Goal: Check status: Check status

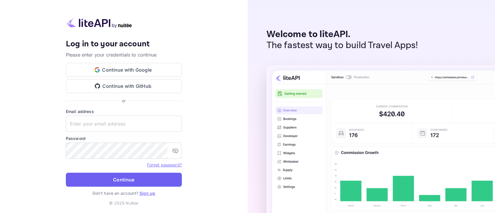
type input "[PERSON_NAME][EMAIL_ADDRESS][DOMAIN_NAME]"
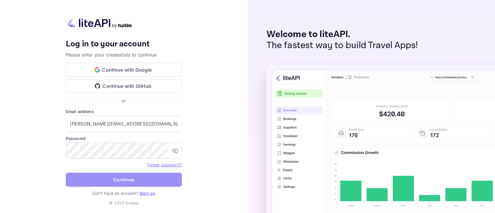
click at [117, 177] on button "Continue" at bounding box center [124, 180] width 116 height 14
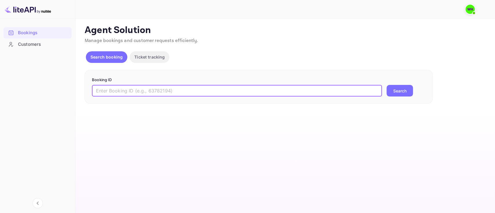
click at [148, 87] on input "text" at bounding box center [237, 91] width 290 height 12
paste input "9340447"
type input "9340447"
click at [386, 85] on button "Search" at bounding box center [399, 91] width 26 height 12
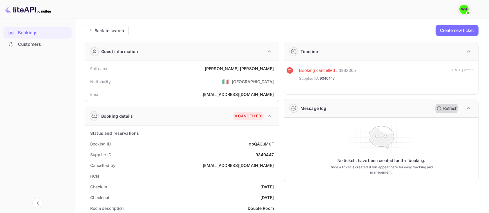
click at [444, 105] on p "Refresh" at bounding box center [450, 108] width 14 height 6
click at [441, 108] on icon "button" at bounding box center [438, 108] width 7 height 7
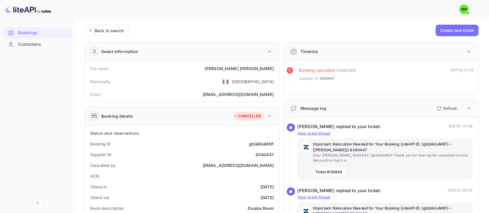
click at [441, 108] on icon "button" at bounding box center [438, 108] width 7 height 7
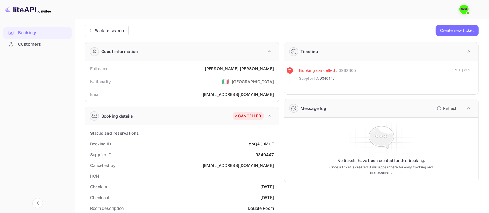
click at [440, 106] on icon "button" at bounding box center [439, 108] width 4 height 4
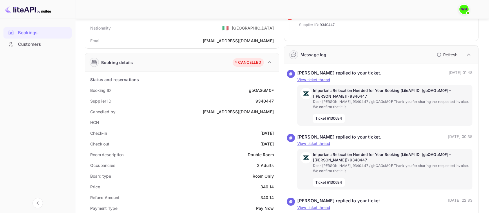
scroll to position [54, 0]
click at [377, 110] on div "Important: Relocation Needed for Your Booking (LiteAPI ID: [gbQAGuM0F] – [[PERS…" at bounding box center [391, 104] width 156 height 35
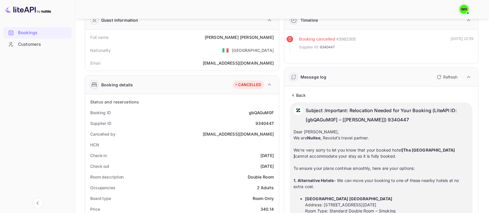
scroll to position [30, 0]
click at [294, 95] on icon at bounding box center [293, 96] width 6 height 6
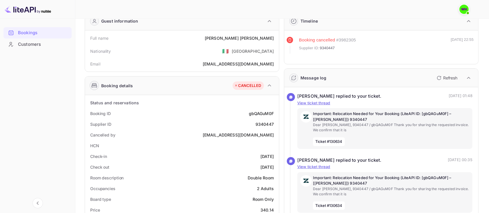
scroll to position [0, 0]
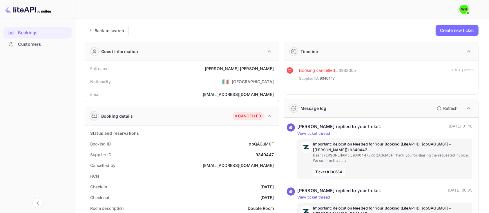
click at [53, 108] on div "Bookings Customers" at bounding box center [37, 115] width 75 height 181
click at [311, 17] on div at bounding box center [279, 9] width 397 height 17
